Goal: Obtain resource: Download file/media

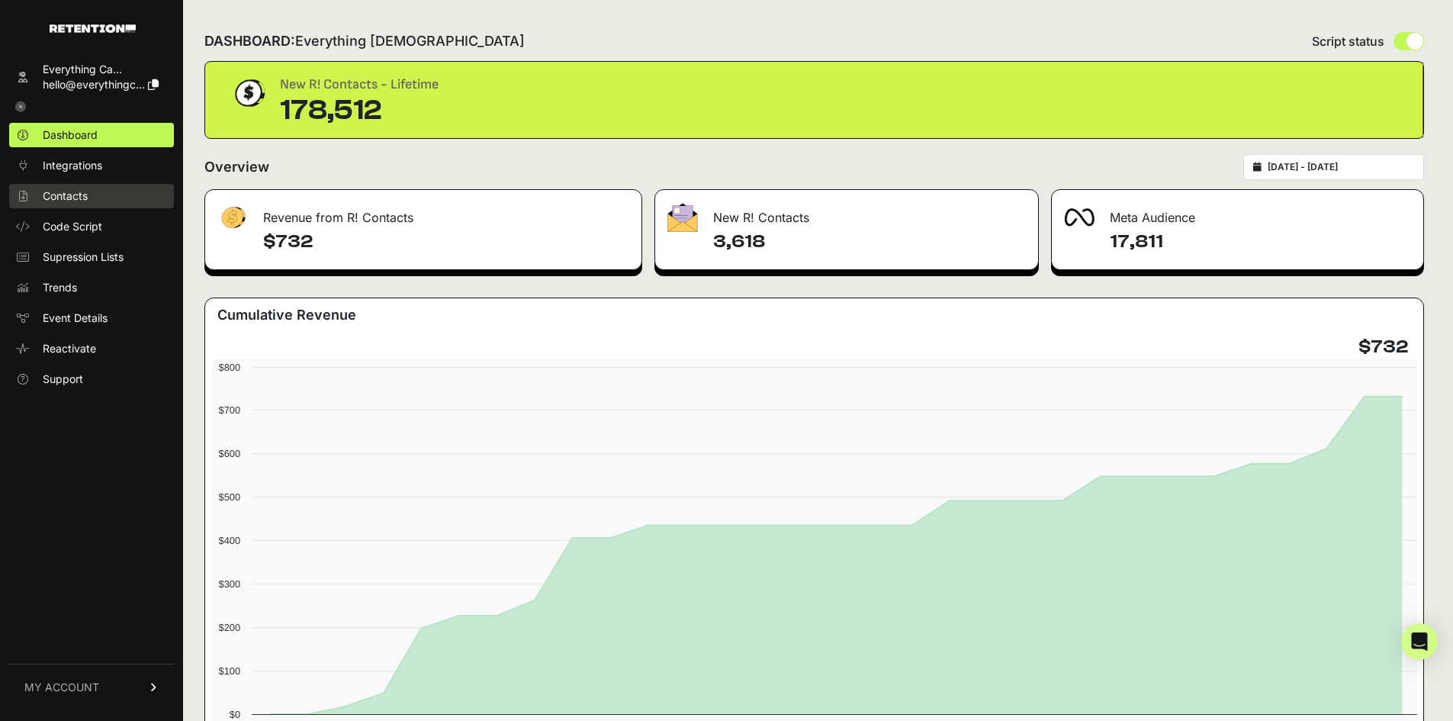
click at [54, 201] on span "Contacts" at bounding box center [65, 195] width 45 height 15
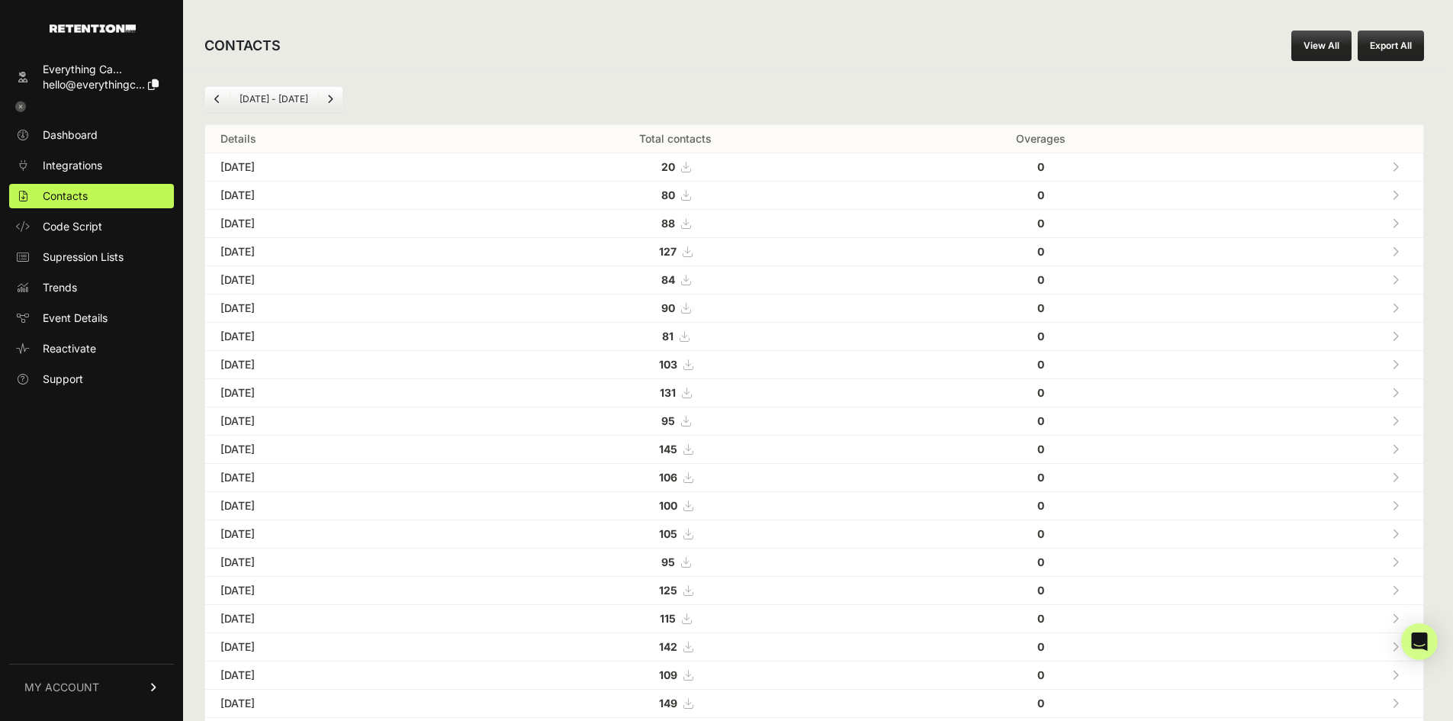
click at [1325, 44] on link "View All" at bounding box center [1321, 45] width 60 height 30
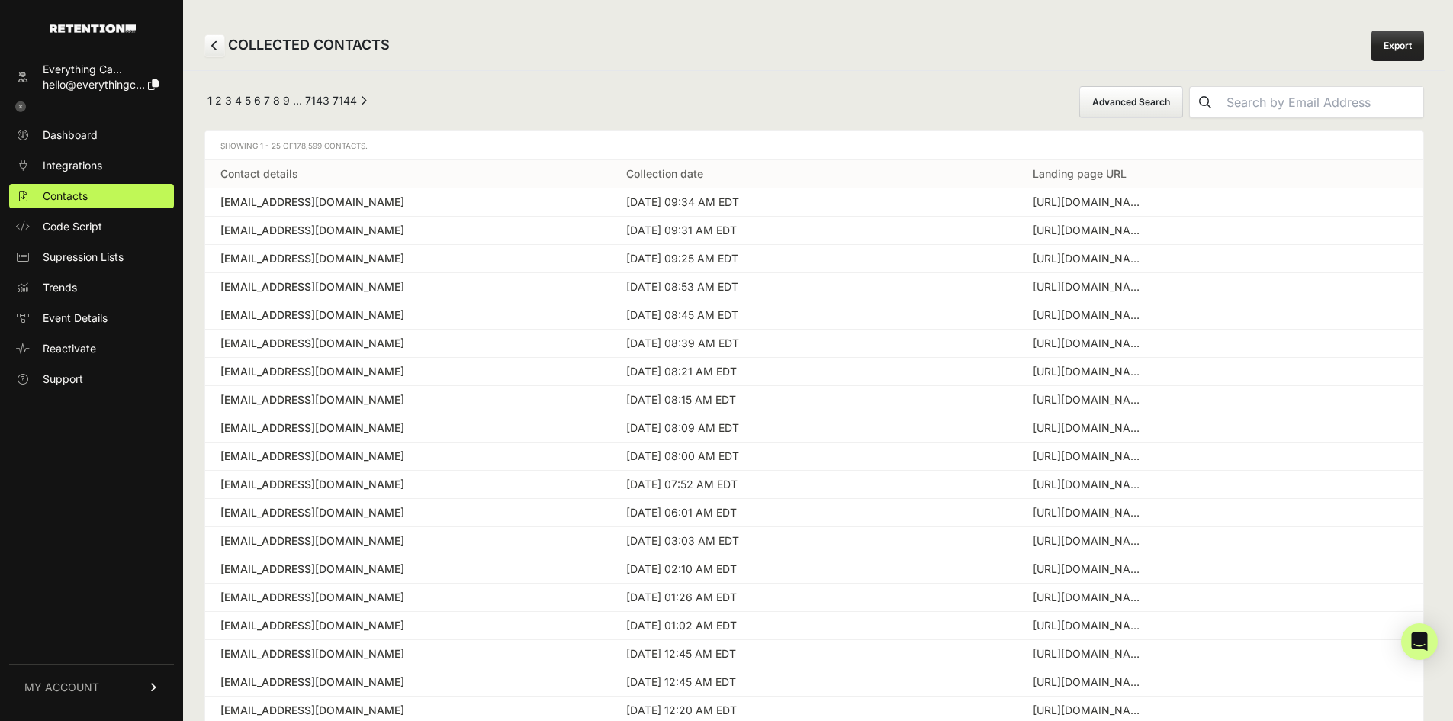
click at [1274, 103] on input "text" at bounding box center [1321, 102] width 203 height 30
click at [1183, 107] on button "Advanced Search" at bounding box center [1131, 102] width 104 height 32
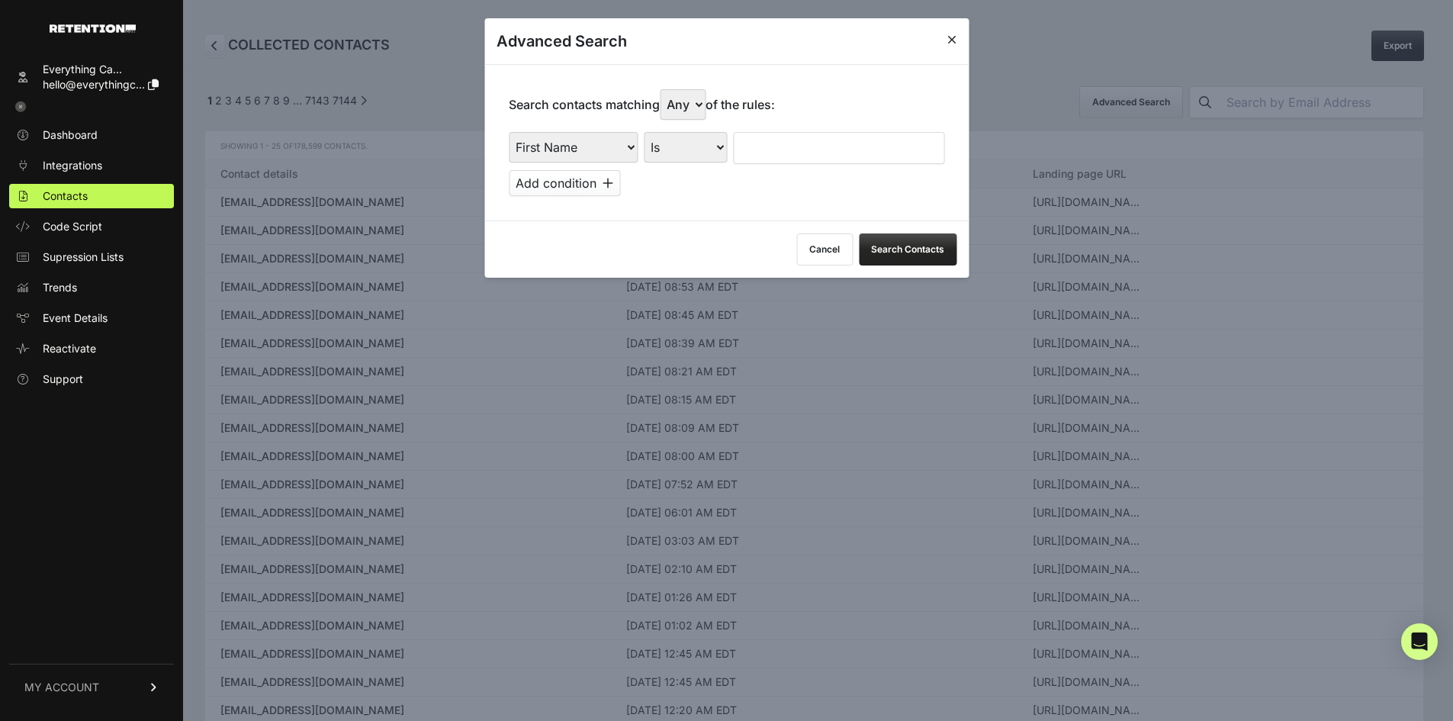
click at [617, 152] on select "First Name Last Name State City Email Email Domain Landing Domain Landing Page …" at bounding box center [573, 147] width 129 height 30
select select "landing_page_url"
click at [509, 132] on select "First Name Last Name State City Email Email Domain Landing Domain Landing Page …" at bounding box center [573, 147] width 129 height 30
click at [689, 152] on select "Is Is not Contains Starts with" at bounding box center [685, 147] width 83 height 30
select select "contains"
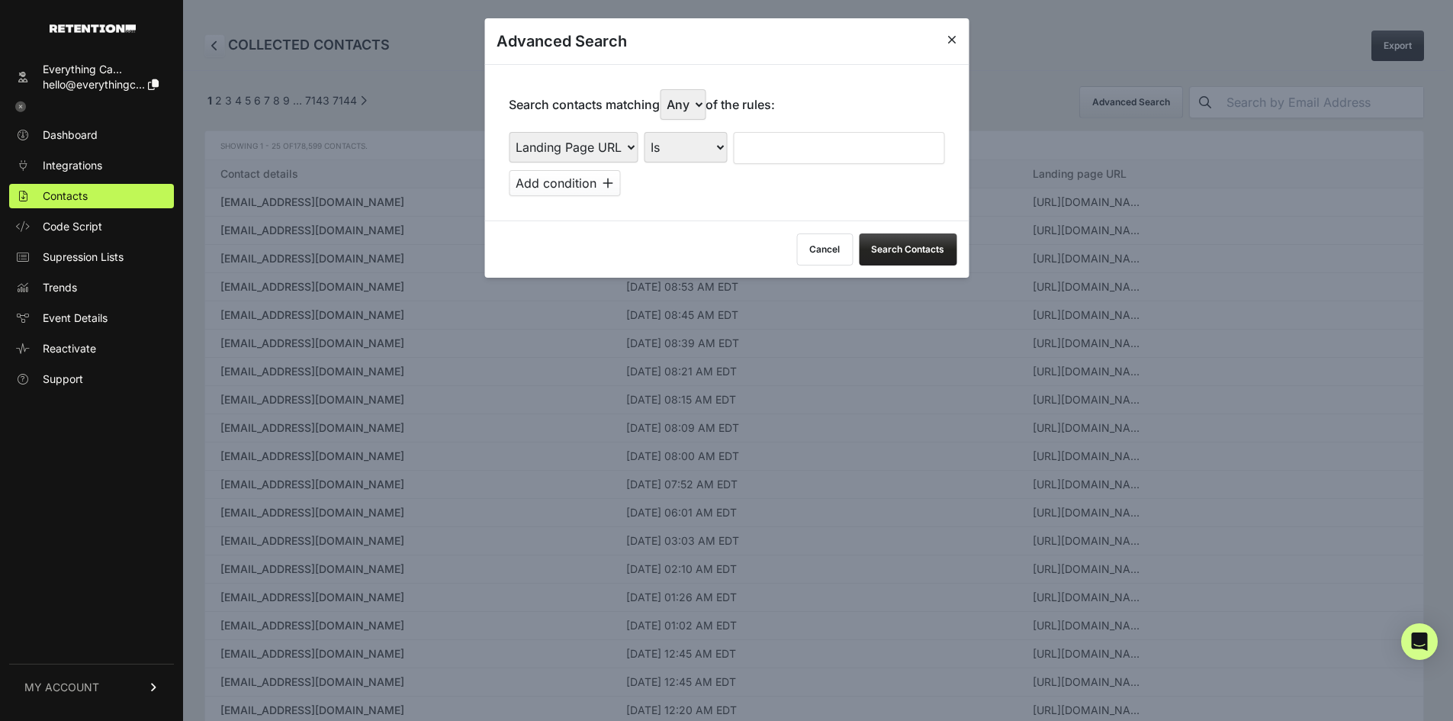
click at [644, 132] on select "Is Is not Contains Starts with" at bounding box center [685, 147] width 83 height 30
click at [782, 137] on input "text" at bounding box center [838, 148] width 211 height 32
type input "everysacredsunday"
click at [888, 246] on button "Search Contacts" at bounding box center [908, 249] width 98 height 32
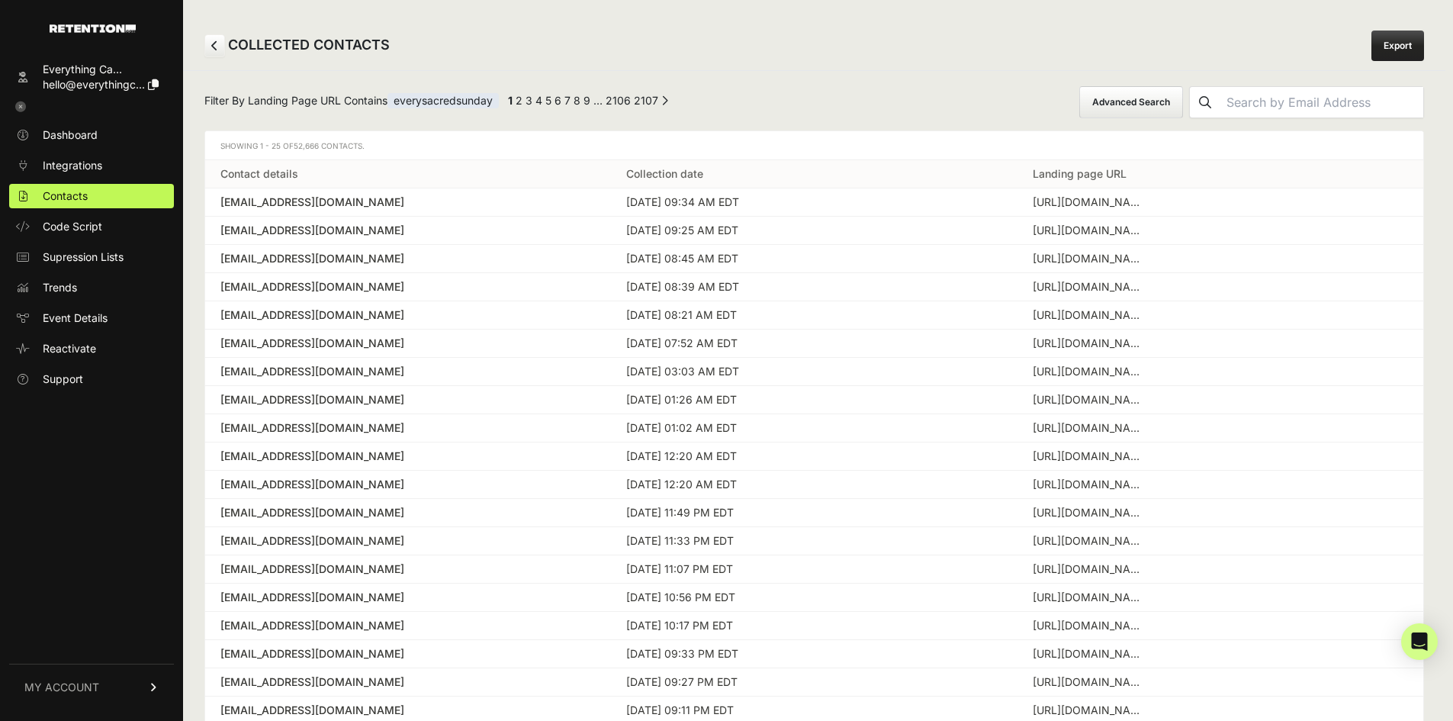
click at [1400, 49] on link "Export" at bounding box center [1397, 45] width 53 height 30
click at [1026, 34] on div "COLLECTED CONTACTS Export" at bounding box center [814, 45] width 1262 height 49
